Goal: Task Accomplishment & Management: Use online tool/utility

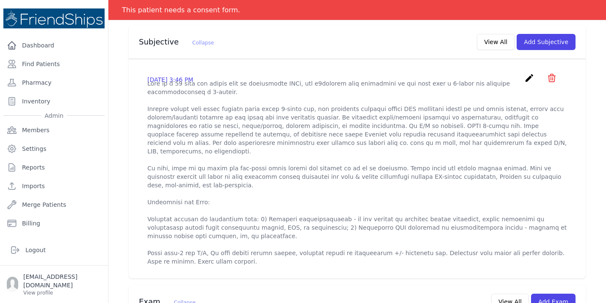
scroll to position [271, 0]
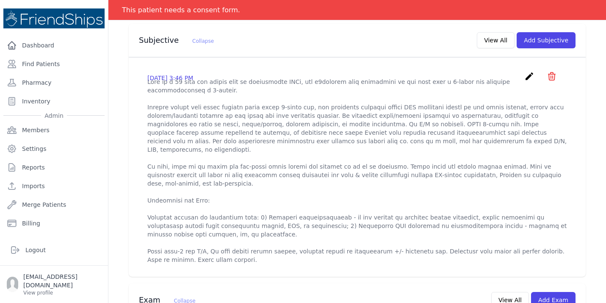
click at [527, 71] on icon "create" at bounding box center [529, 76] width 10 height 10
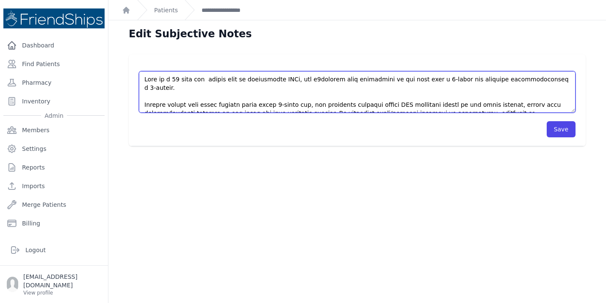
click at [305, 103] on textarea at bounding box center [357, 92] width 437 height 42
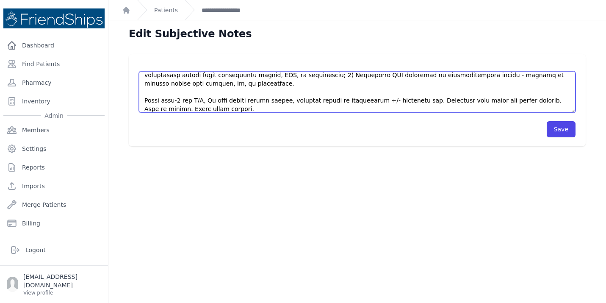
scroll to position [157, 0]
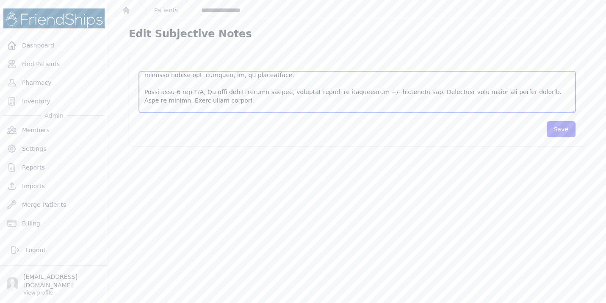
click at [256, 107] on textarea at bounding box center [357, 92] width 437 height 42
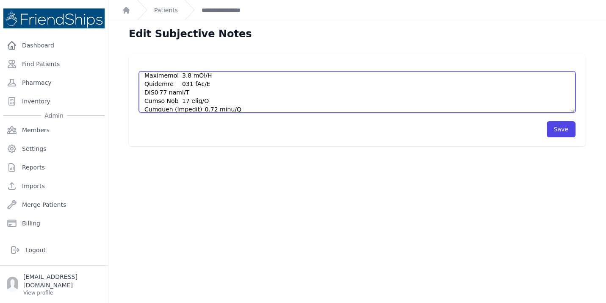
scroll to position [199, 0]
type textarea "This is a [DEMOGRAPHIC_DATA] [DEMOGRAPHIC_DATA] with no significant PMHx, who p…"
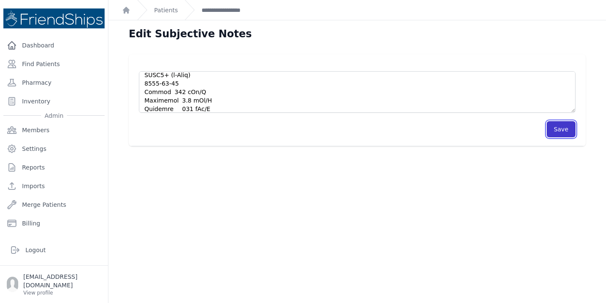
click at [564, 129] on button "Save" at bounding box center [561, 129] width 29 height 16
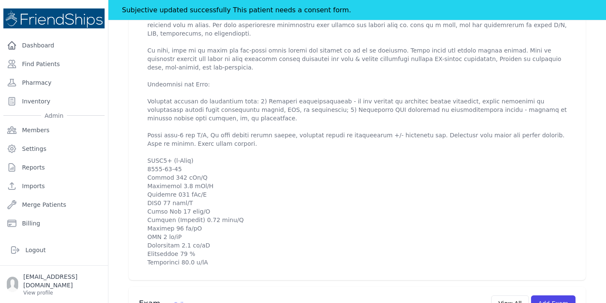
scroll to position [424, 0]
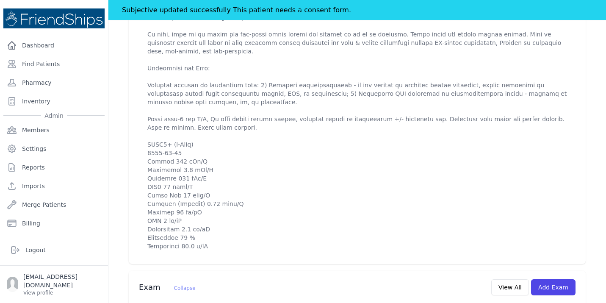
click at [602, 168] on div "Patient SOAP # 777 [PERSON_NAME] [PERSON_NAME] [DEMOGRAPHIC_DATA] [DEMOGRAPHIC_…" at bounding box center [357, 221] width 498 height 1208
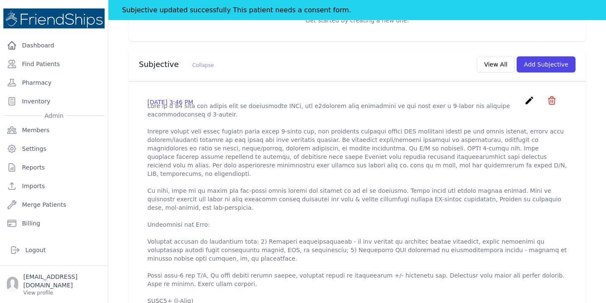
scroll to position [254, 0]
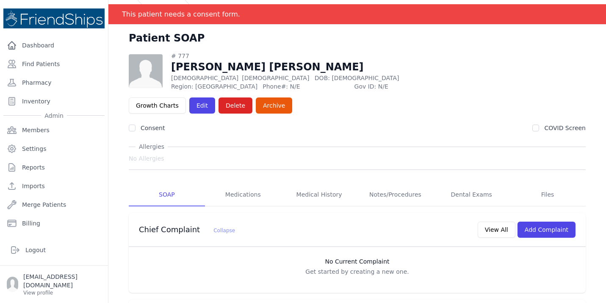
scroll to position [0, 0]
